Goal: Ask a question: Seek information or help from site administrators or community

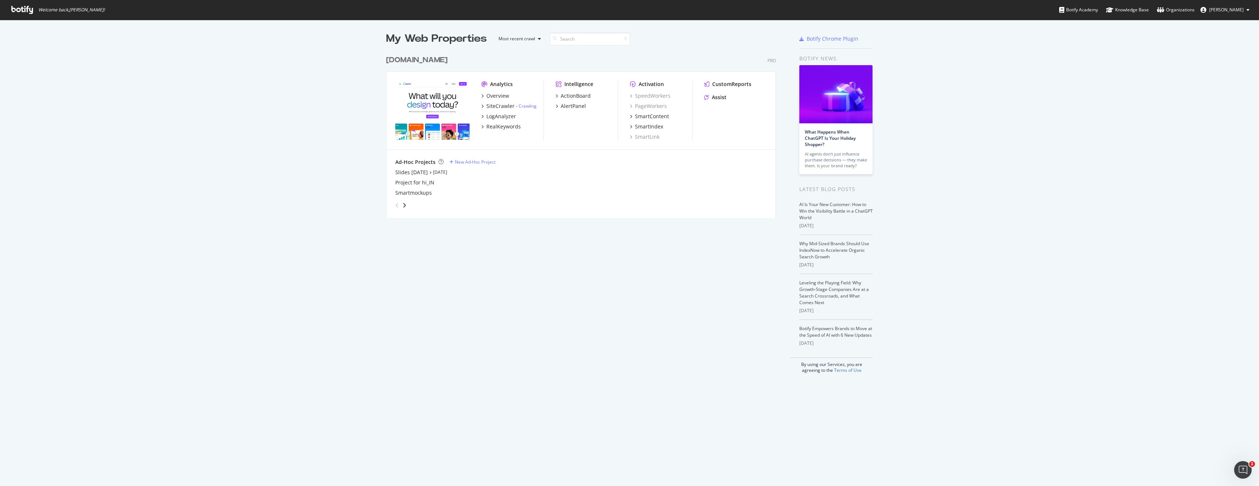
click at [21, 12] on icon at bounding box center [22, 10] width 22 height 8
click at [717, 97] on div "Assist" at bounding box center [719, 97] width 15 height 7
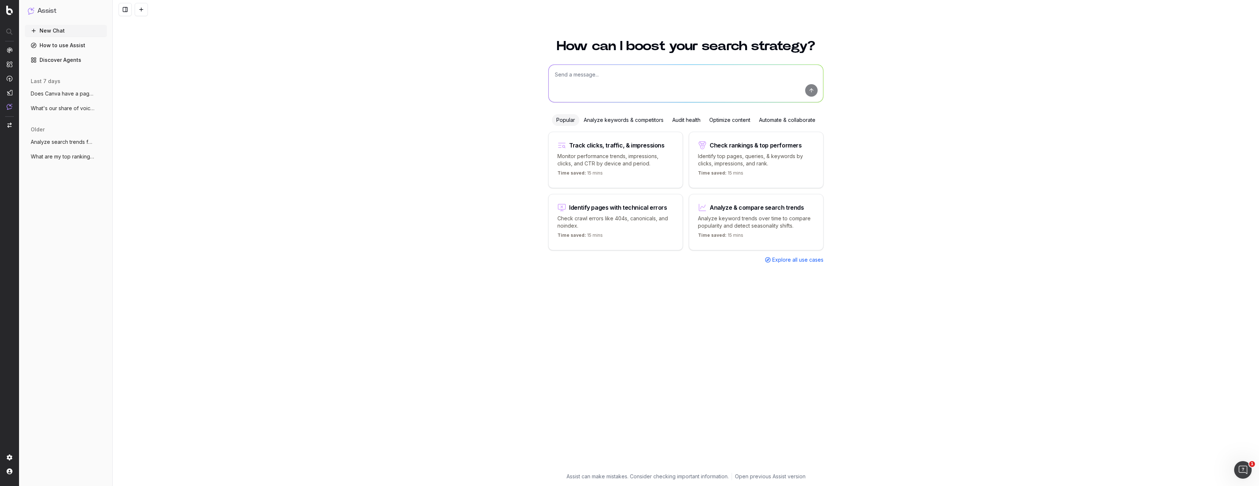
click at [777, 121] on div "Automate & collaborate" at bounding box center [787, 120] width 65 height 12
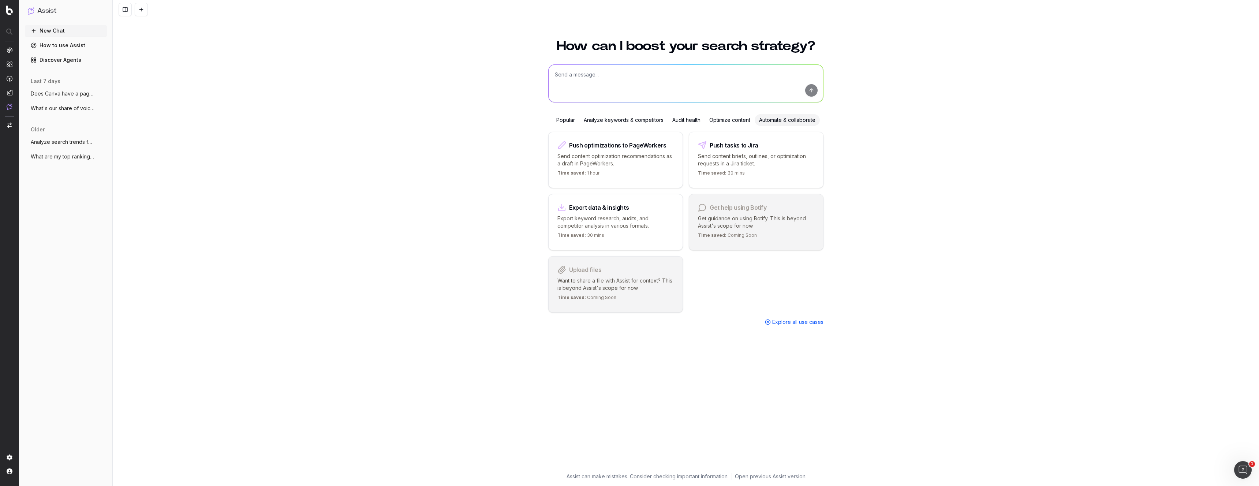
click at [721, 118] on div "Optimize content" at bounding box center [730, 120] width 50 height 12
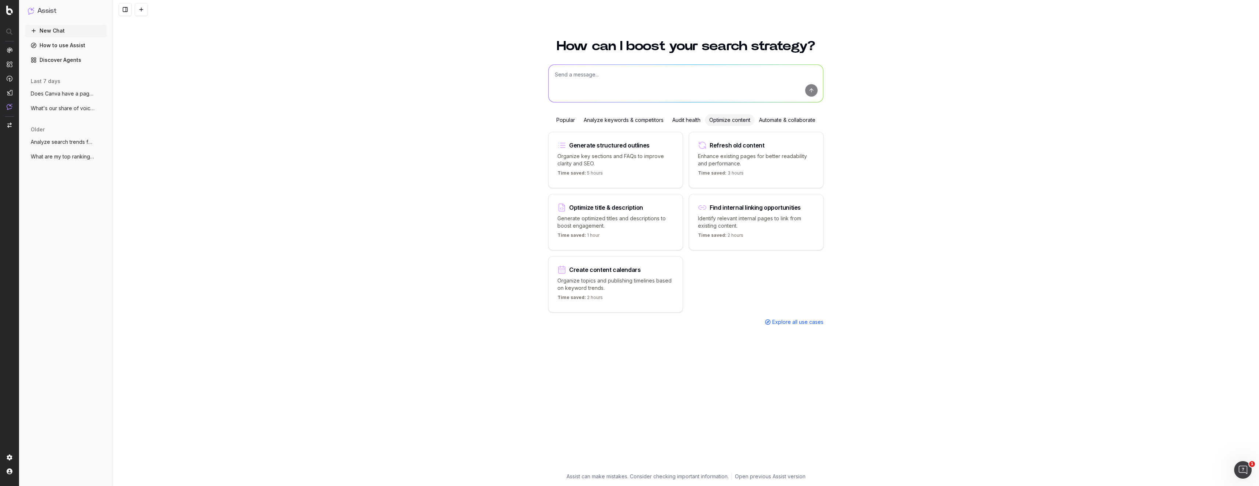
click at [768, 120] on div "Automate & collaborate" at bounding box center [787, 120] width 65 height 12
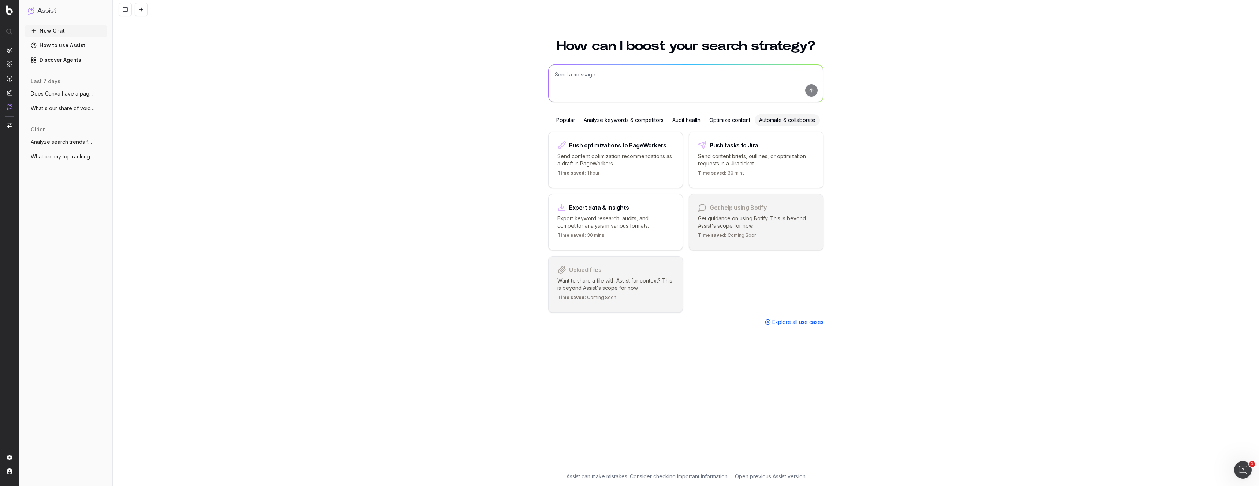
click at [718, 120] on div "Optimize content" at bounding box center [730, 120] width 50 height 12
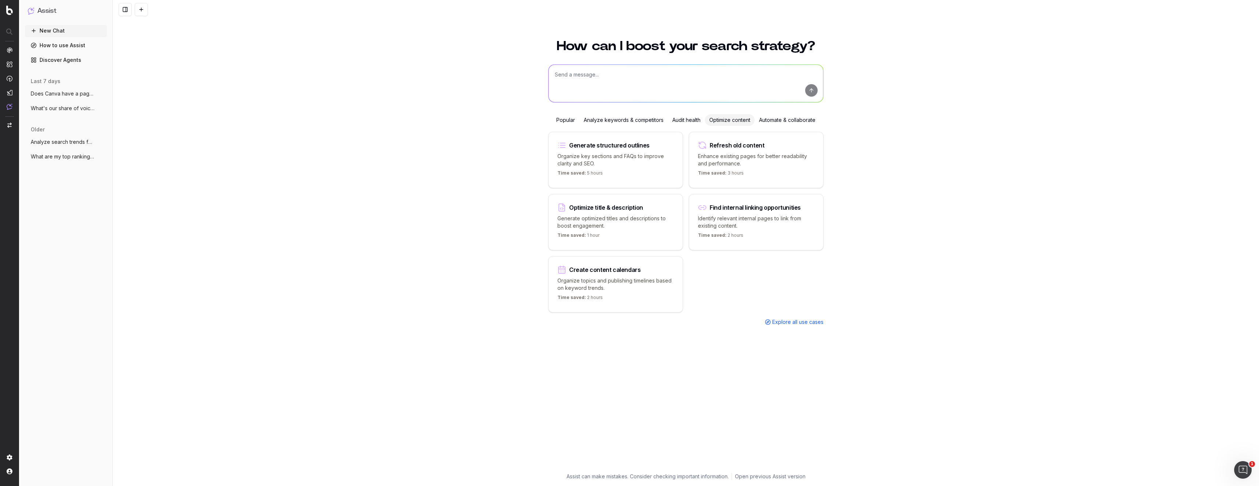
click at [552, 120] on div "Popular Analyze keywords & competitors Audit health Optimize content Automate &…" at bounding box center [686, 120] width 268 height 12
click at [565, 119] on div "Popular" at bounding box center [565, 120] width 27 height 12
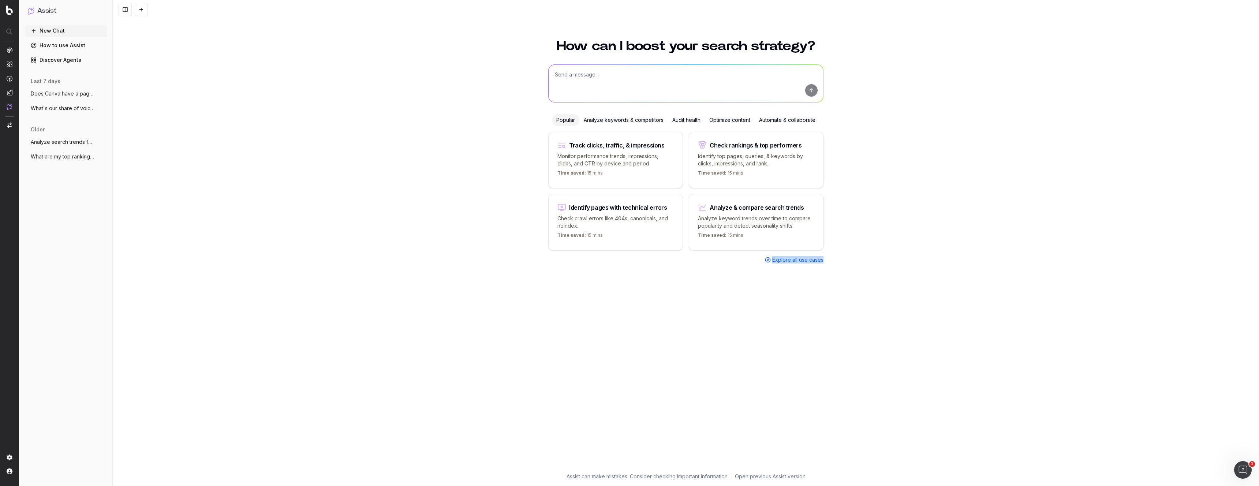
click at [787, 259] on span "Explore all use cases" at bounding box center [797, 259] width 51 height 7
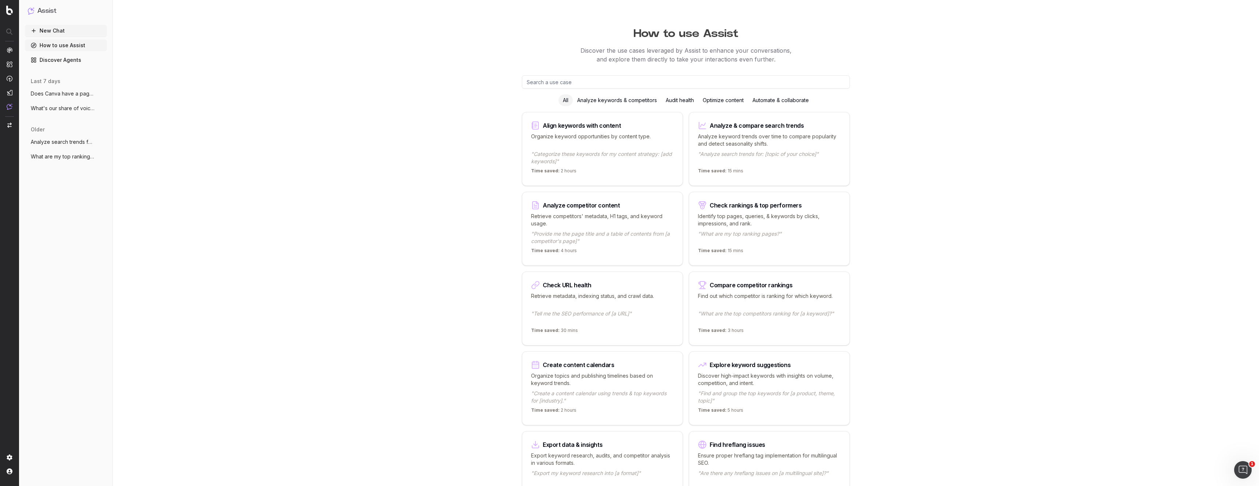
click at [82, 97] on button "Does Canva have a page exist and rank fo" at bounding box center [66, 94] width 82 height 12
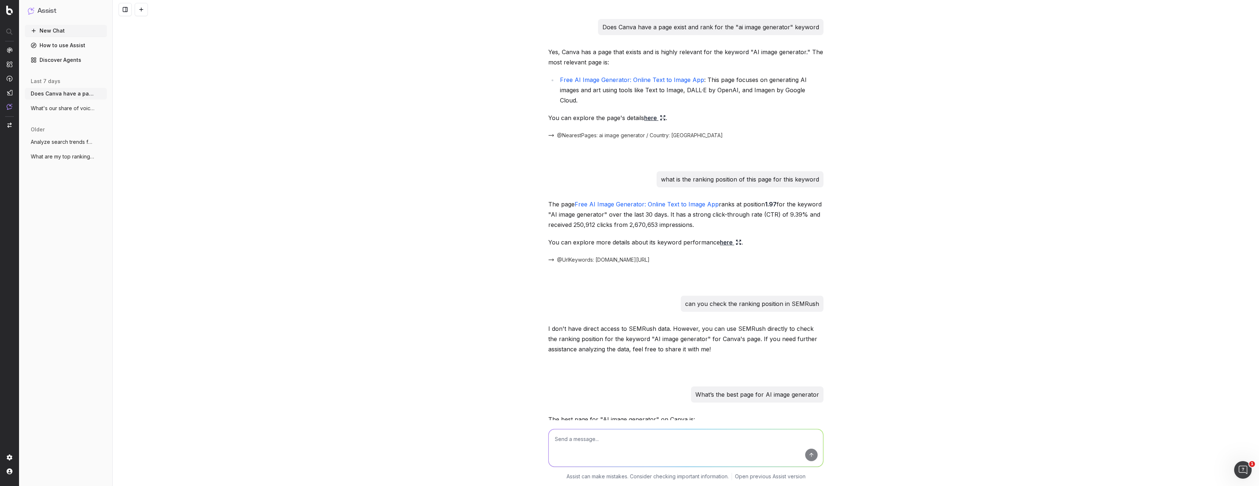
scroll to position [372, 0]
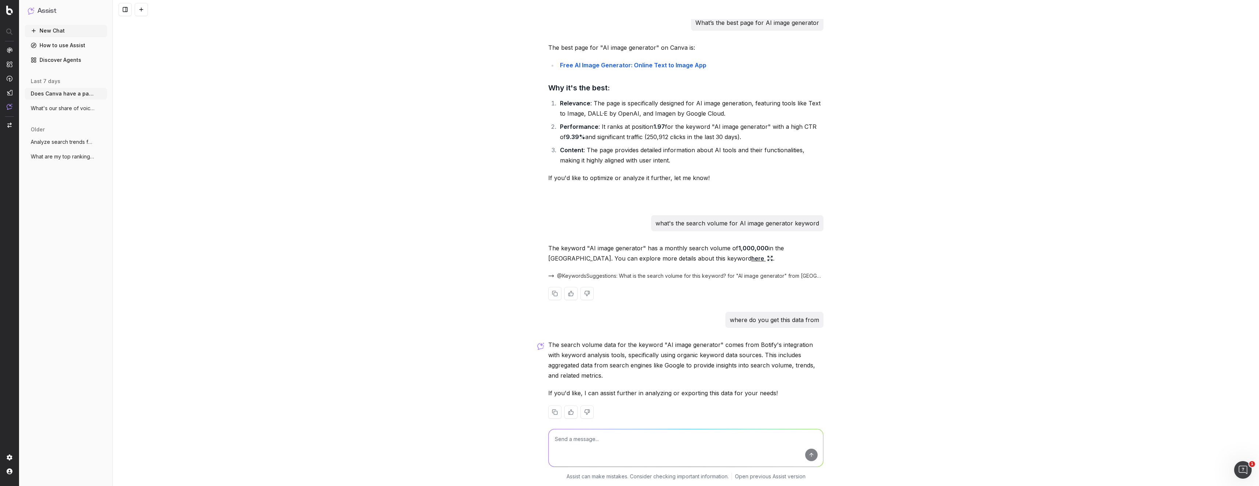
click at [767, 256] on icon at bounding box center [770, 259] width 6 height 6
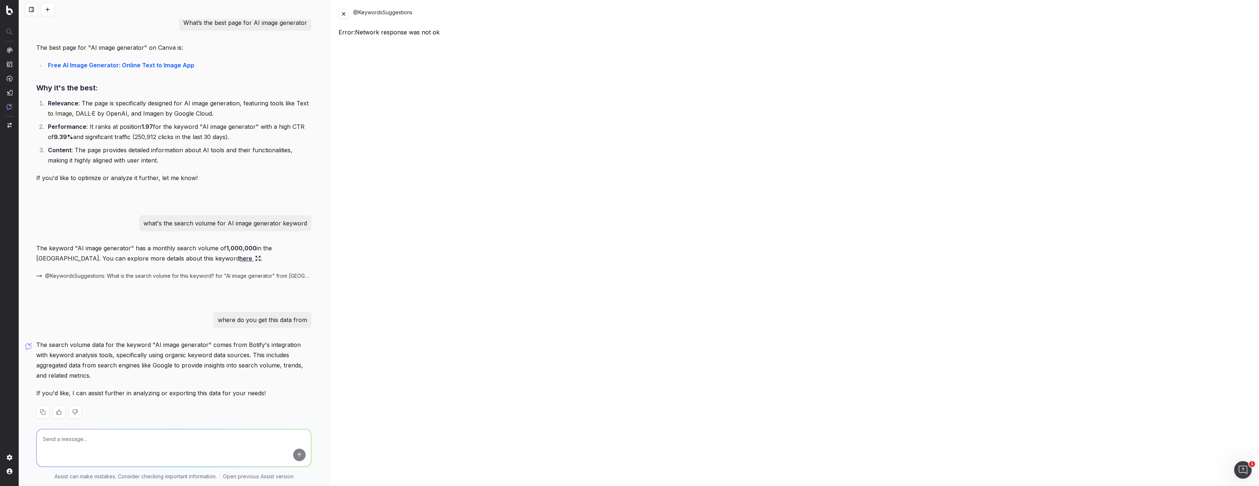
click at [396, 31] on div "Error: Network response was not ok" at bounding box center [795, 32] width 912 height 9
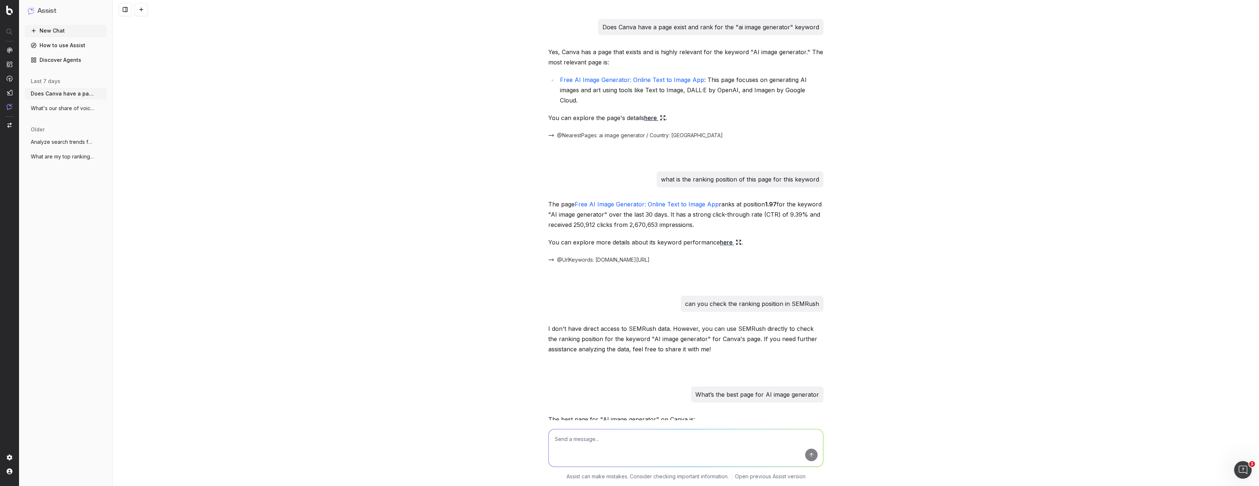
scroll to position [372, 0]
